Goal: Task Accomplishment & Management: Use online tool/utility

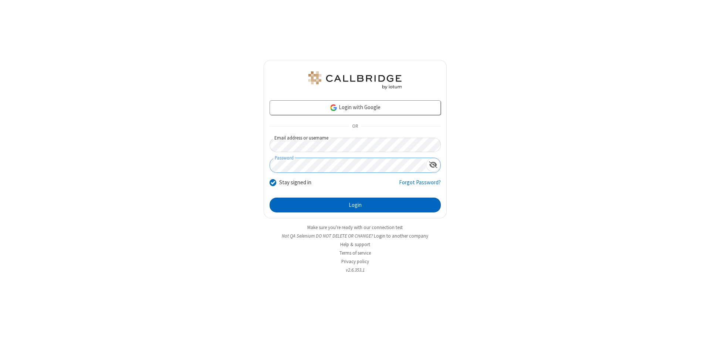
click at [355, 205] on button "Login" at bounding box center [354, 204] width 171 height 15
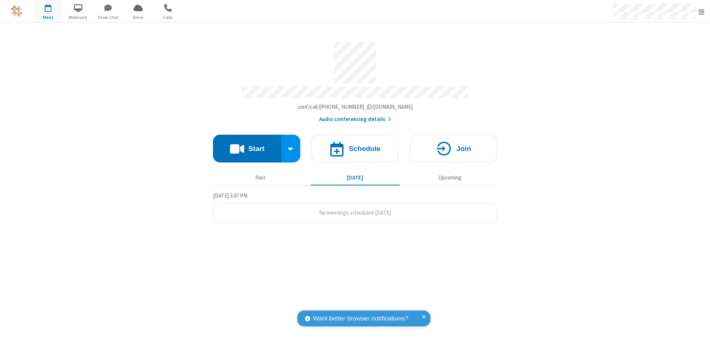
click at [701, 11] on span "Open menu" at bounding box center [701, 11] width 6 height 7
click at [48, 11] on span "button" at bounding box center [48, 7] width 28 height 13
click at [355, 145] on h4 "Schedule" at bounding box center [365, 148] width 32 height 7
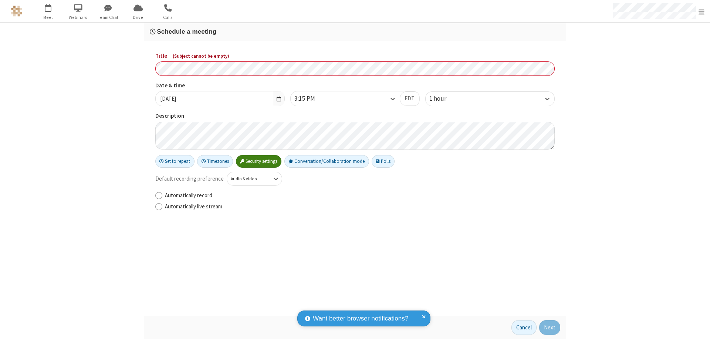
click at [355, 31] on h3 "Schedule a meeting" at bounding box center [355, 31] width 410 height 7
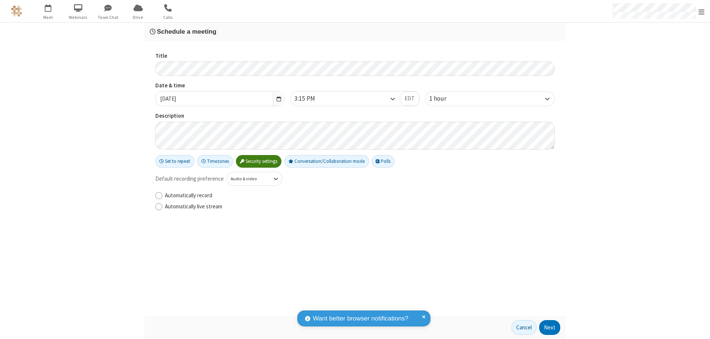
click at [550, 327] on button "Next" at bounding box center [549, 327] width 21 height 15
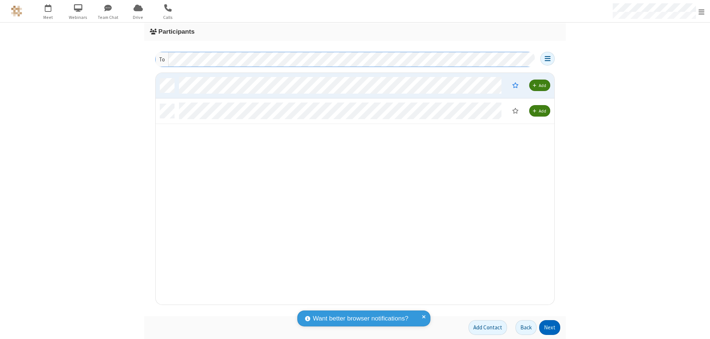
click at [550, 327] on button "Next" at bounding box center [549, 327] width 21 height 15
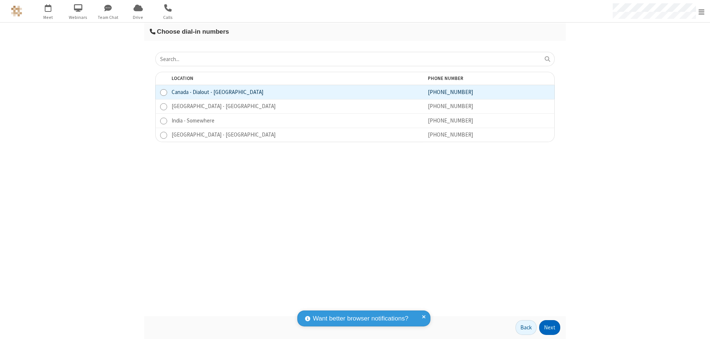
click at [550, 327] on button "Next" at bounding box center [549, 327] width 21 height 15
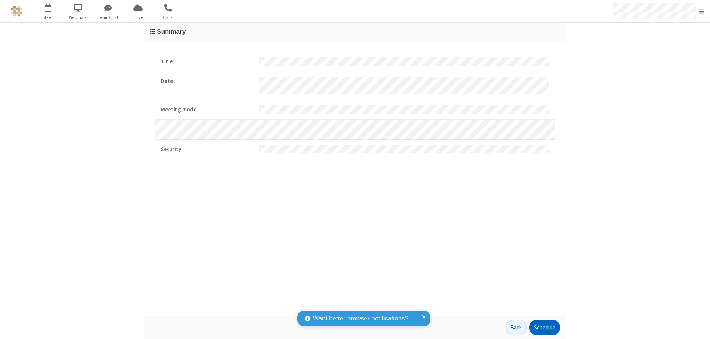
click at [544, 327] on button "Schedule" at bounding box center [544, 327] width 31 height 15
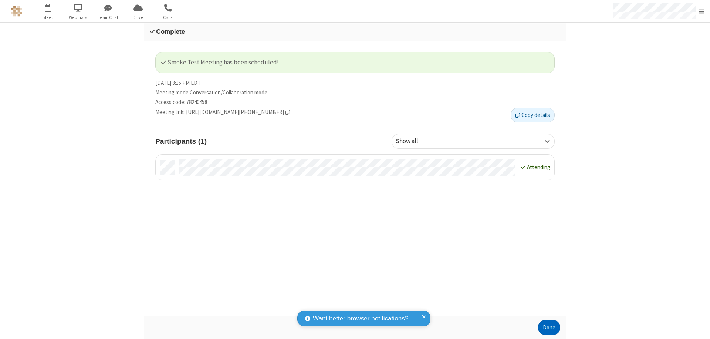
click at [549, 327] on button "Done" at bounding box center [549, 327] width 22 height 15
